Goal: Complete application form

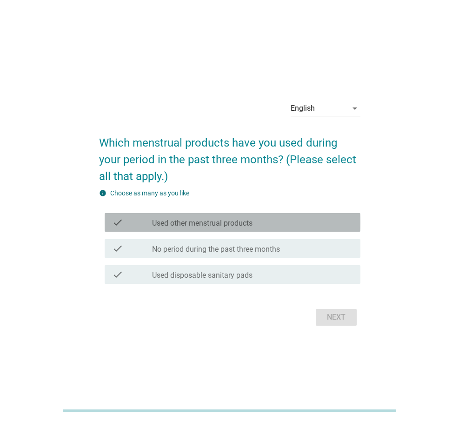
click at [224, 220] on label "Used other menstrual products" at bounding box center [202, 222] width 100 height 9
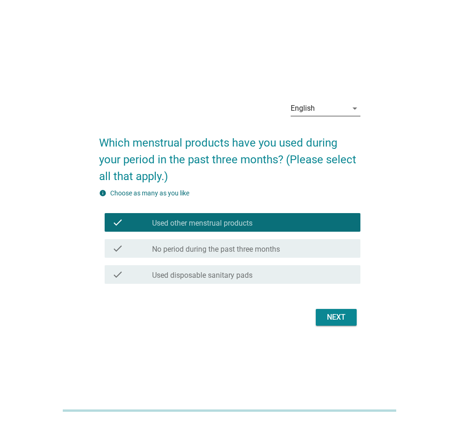
click at [325, 106] on div "English" at bounding box center [319, 108] width 57 height 15
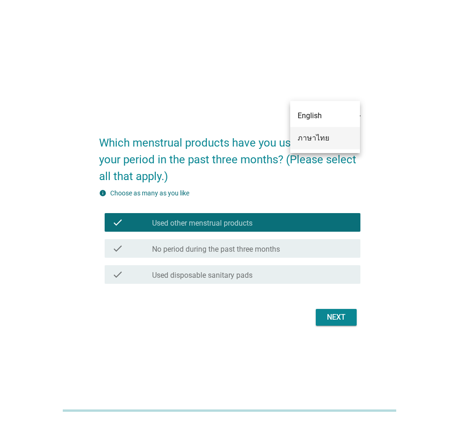
click at [320, 133] on div "ภาษาไทย" at bounding box center [325, 137] width 55 height 11
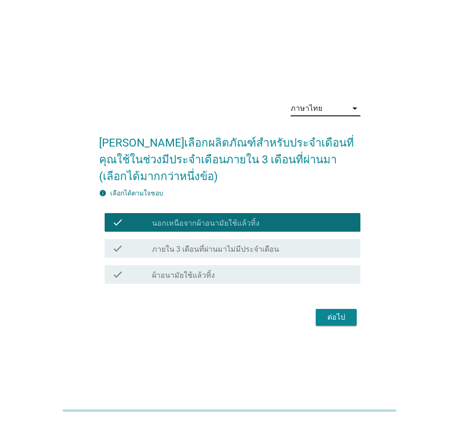
click at [257, 271] on div "check_box_outline_blank ผ้าอนามัยใช้แล้วทิ้ง" at bounding box center [252, 274] width 201 height 11
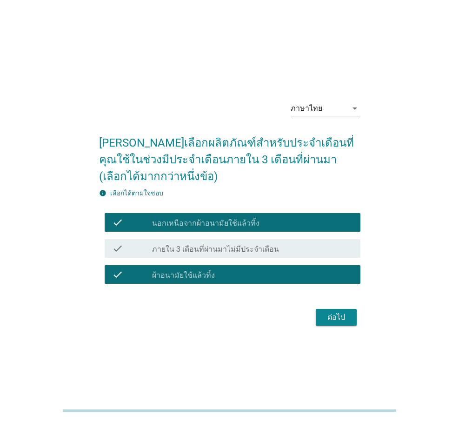
click at [244, 218] on div "check_box นอกเหนือจากผ้าอนามัยใช้แล้วทิ้ง" at bounding box center [252, 222] width 201 height 11
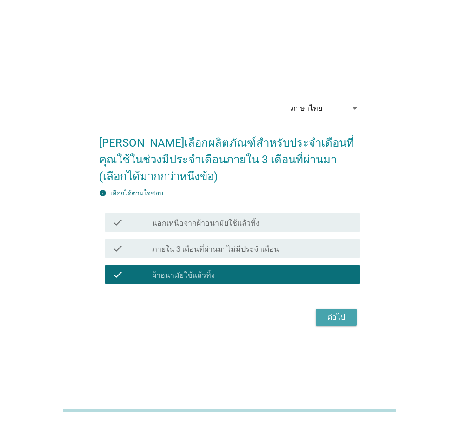
click at [331, 319] on div "ต่อไป" at bounding box center [336, 316] width 26 height 11
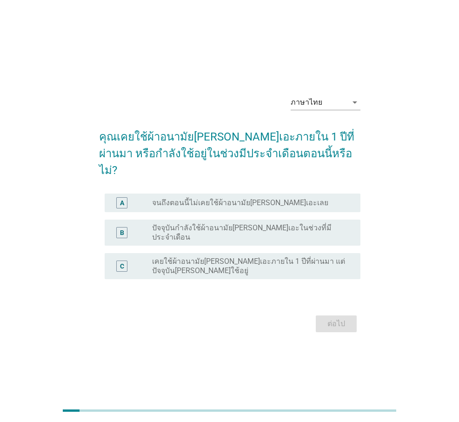
click at [291, 226] on label "ปัจจุบันกำลังใช้ผ้าอนามัย[PERSON_NAME]เอะในช่วงที่มีประจำเดือน" at bounding box center [248, 232] width 193 height 19
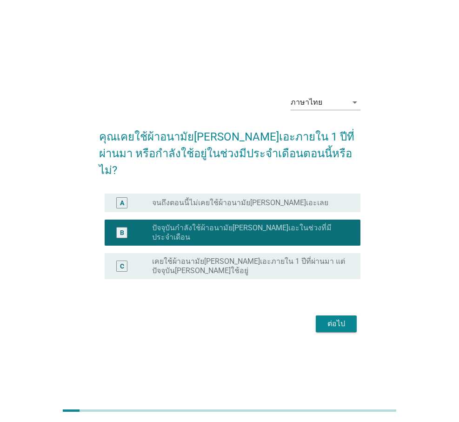
click at [341, 318] on div "ต่อไป" at bounding box center [336, 323] width 26 height 11
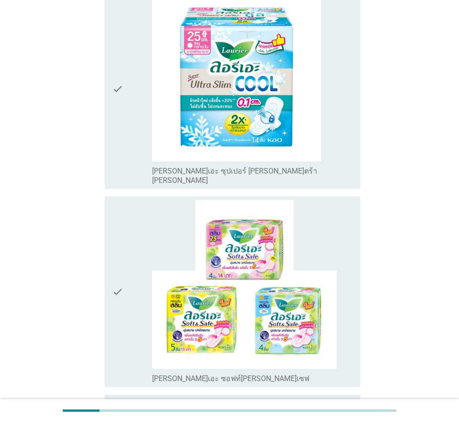
scroll to position [1395, 0]
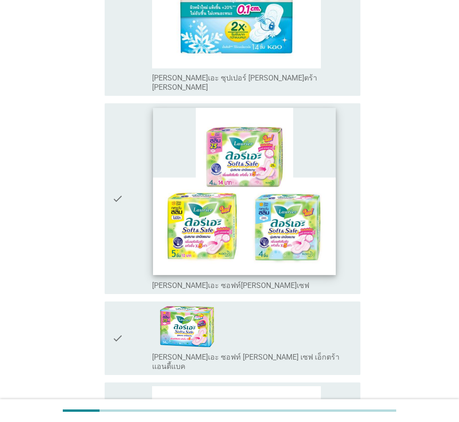
click at [306, 168] on img at bounding box center [244, 191] width 183 height 167
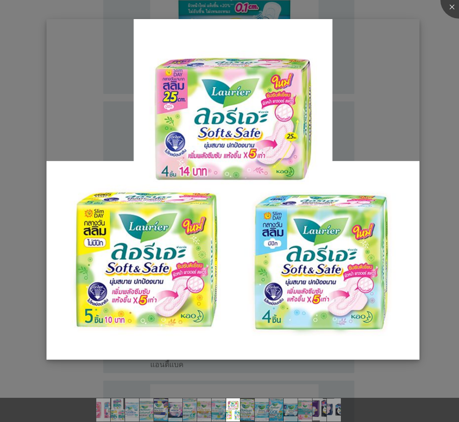
click at [404, 116] on img at bounding box center [232, 189] width 373 height 341
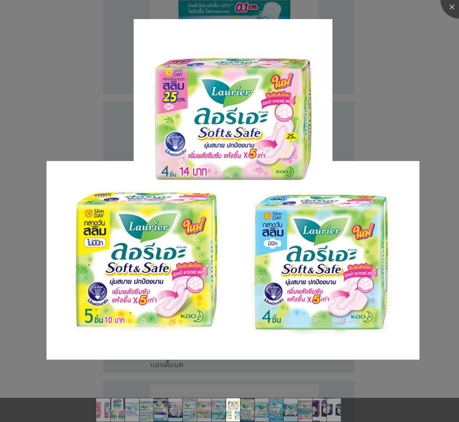
click at [424, 152] on div at bounding box center [229, 211] width 459 height 422
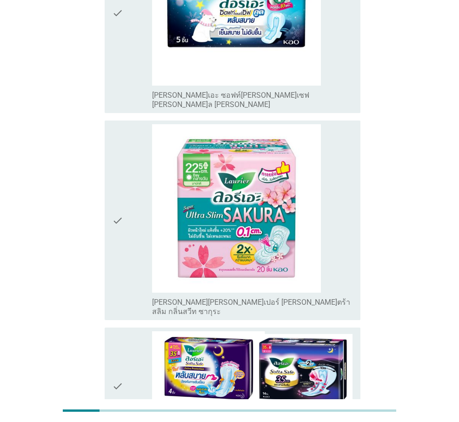
scroll to position [2156, 0]
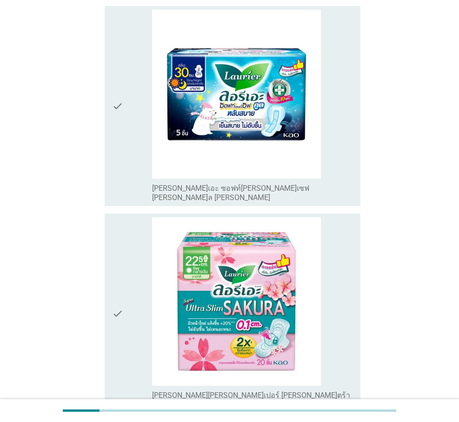
click at [121, 226] on icon "check" at bounding box center [117, 313] width 11 height 192
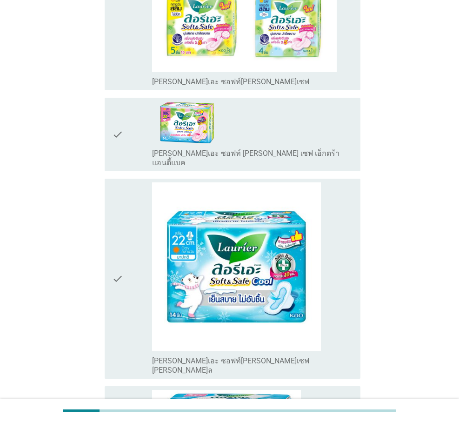
scroll to position [1459, 0]
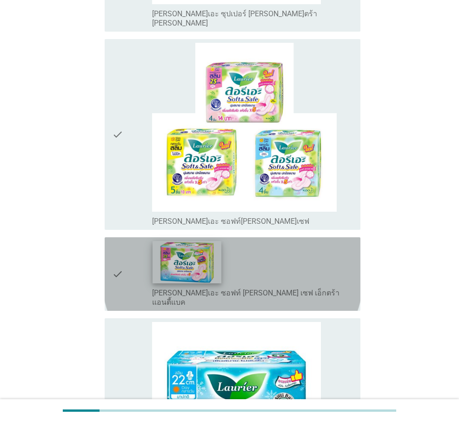
click at [181, 241] on img at bounding box center [186, 262] width 69 height 42
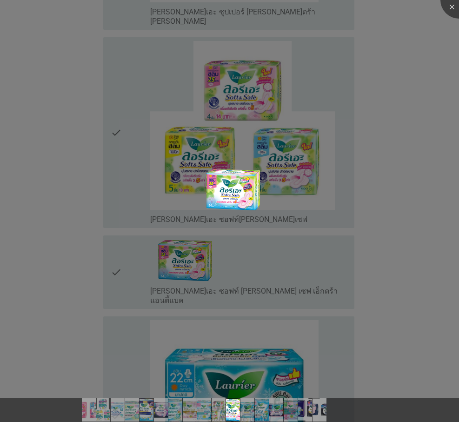
click at [385, 144] on div at bounding box center [229, 211] width 459 height 422
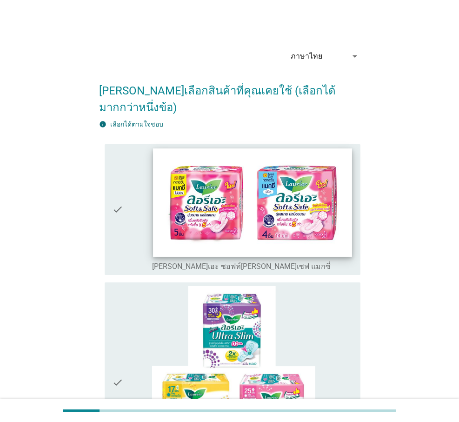
scroll to position [139, 0]
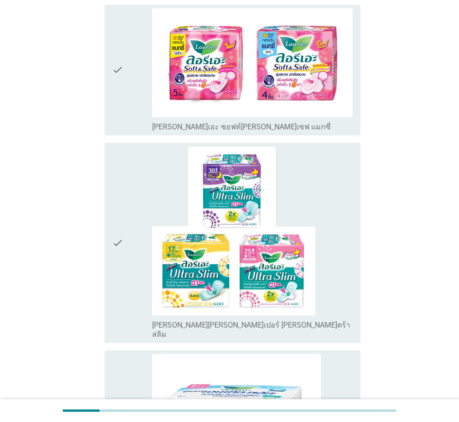
click at [117, 218] on icon "check" at bounding box center [117, 242] width 11 height 192
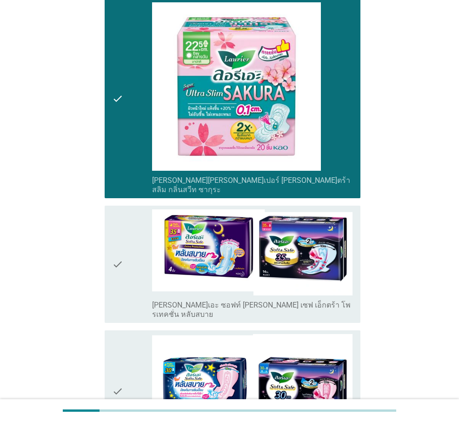
scroll to position [2435, 0]
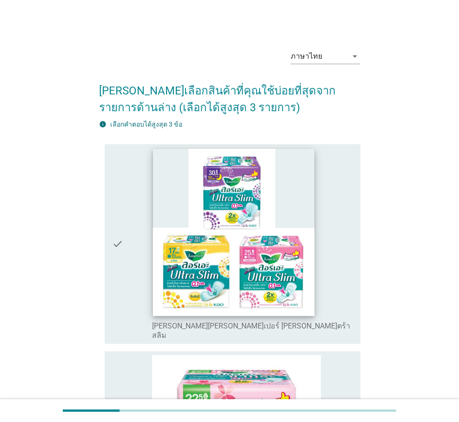
scroll to position [139, 0]
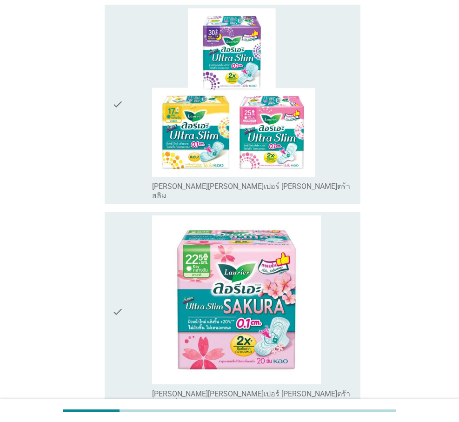
click at [116, 306] on icon "check" at bounding box center [117, 311] width 11 height 192
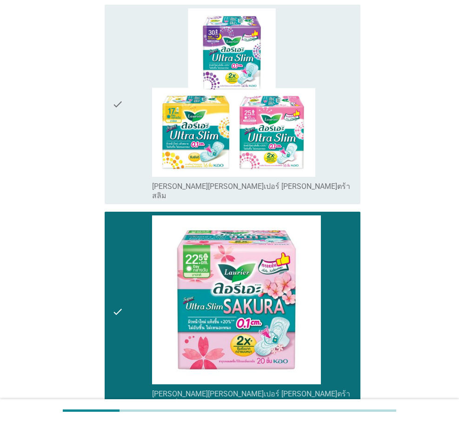
scroll to position [233, 0]
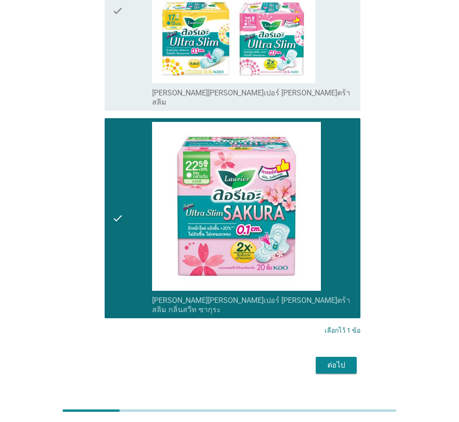
click at [351, 357] on button "ต่อไป" at bounding box center [336, 365] width 41 height 17
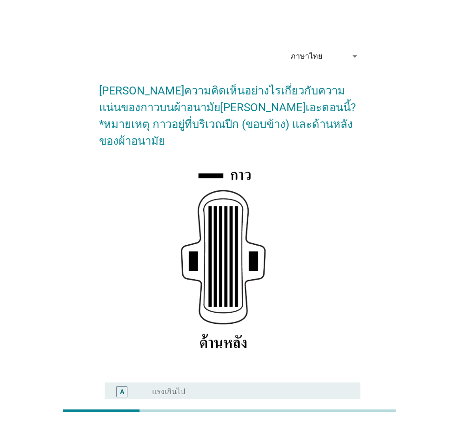
scroll to position [93, 0]
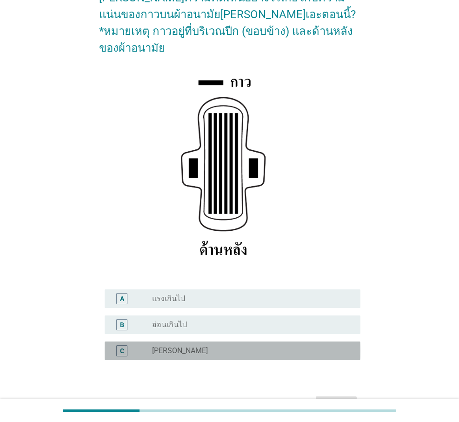
click at [201, 346] on div "radio_button_unchecked [PERSON_NAME]" at bounding box center [248, 350] width 193 height 9
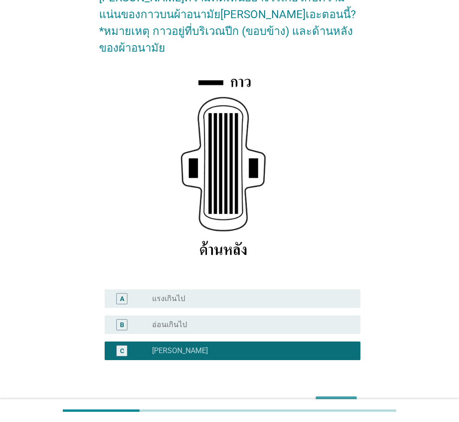
click at [335, 399] on div "ต่อไป" at bounding box center [336, 404] width 26 height 11
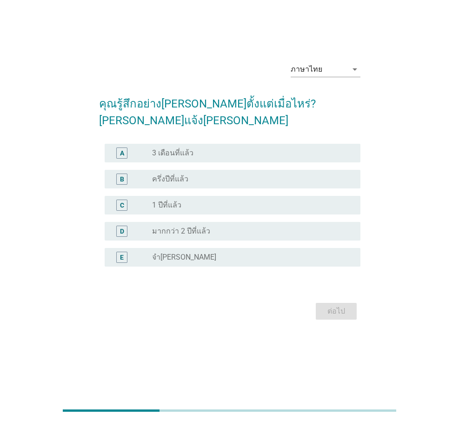
scroll to position [0, 0]
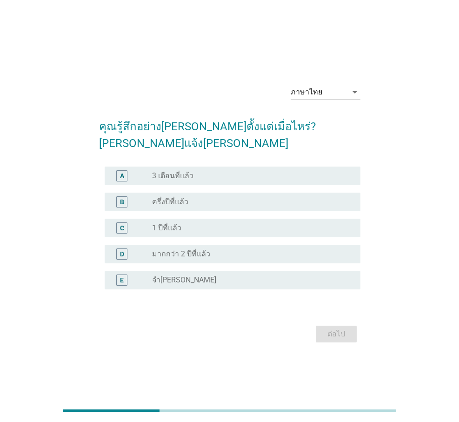
click at [200, 275] on div "radio_button_unchecked จำ[PERSON_NAME]" at bounding box center [248, 279] width 193 height 9
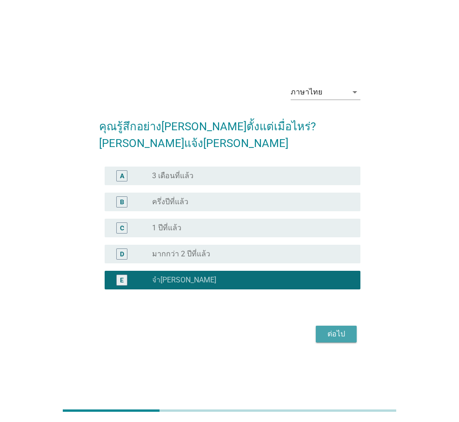
click at [333, 328] on div "ต่อไป" at bounding box center [336, 333] width 26 height 11
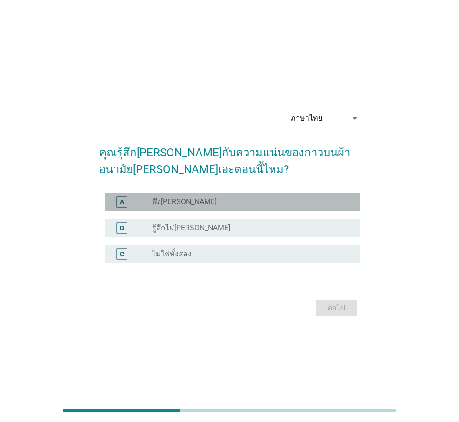
click at [211, 199] on div "radio_button_unchecked พึง[PERSON_NAME]" at bounding box center [248, 201] width 193 height 9
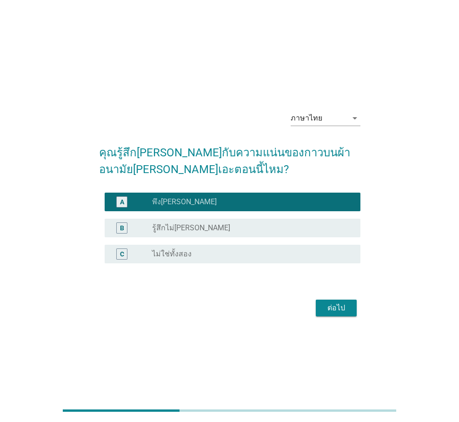
click at [352, 311] on button "ต่อไป" at bounding box center [336, 307] width 41 height 17
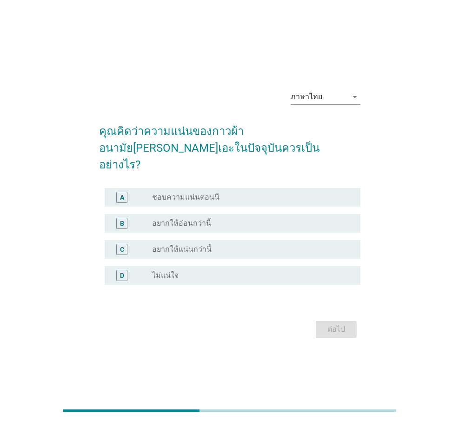
click at [263, 192] on div "radio_button_unchecked ชอบความแน่นตอนนี" at bounding box center [252, 197] width 201 height 11
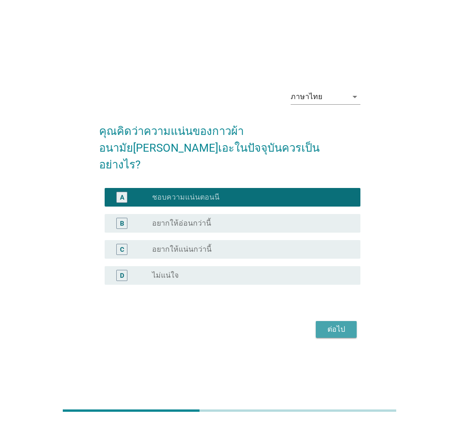
click at [332, 324] on div "ต่อไป" at bounding box center [336, 329] width 26 height 11
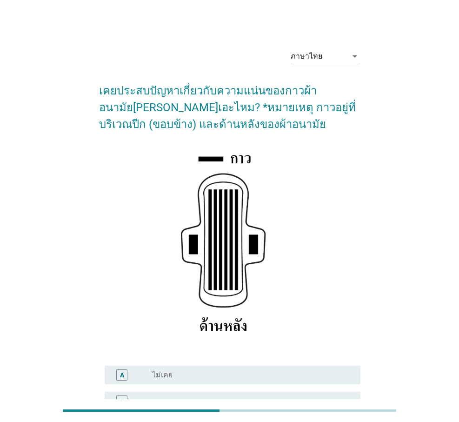
scroll to position [93, 0]
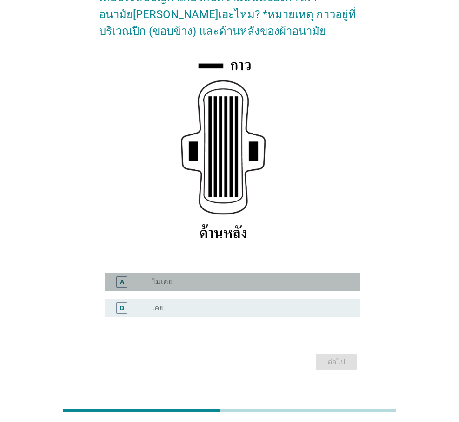
click at [271, 285] on div "radio_button_unchecked ไม่เคย" at bounding box center [248, 281] width 193 height 9
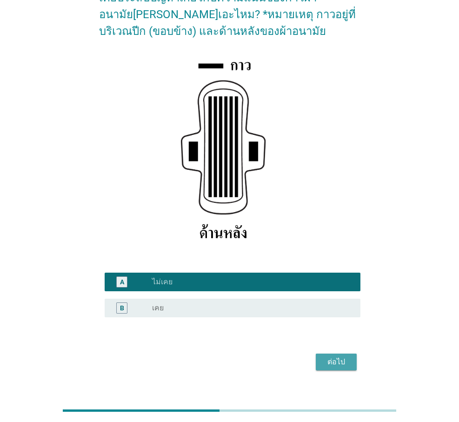
click at [338, 364] on div "ต่อไป" at bounding box center [336, 361] width 26 height 11
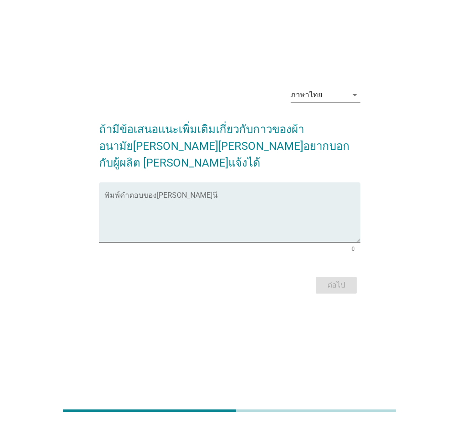
scroll to position [0, 0]
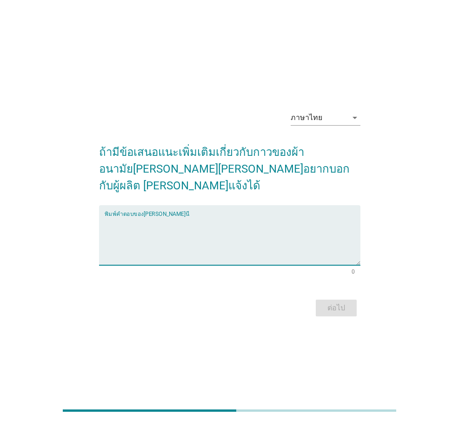
click at [249, 248] on textarea "พิมพ์คำตอบของคุณ ที่นี่" at bounding box center [233, 240] width 256 height 49
type textarea "โอเคแล้วค่ะ"
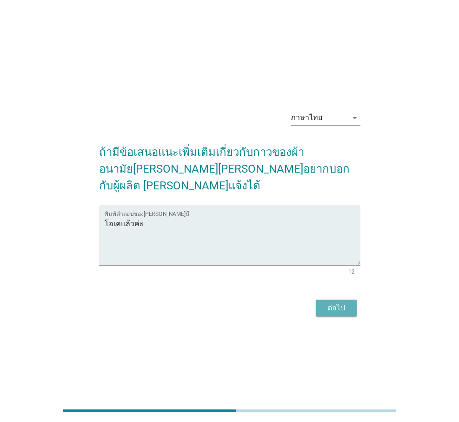
click at [345, 302] on div "ต่อไป" at bounding box center [336, 307] width 26 height 11
